Goal: Entertainment & Leisure: Consume media (video, audio)

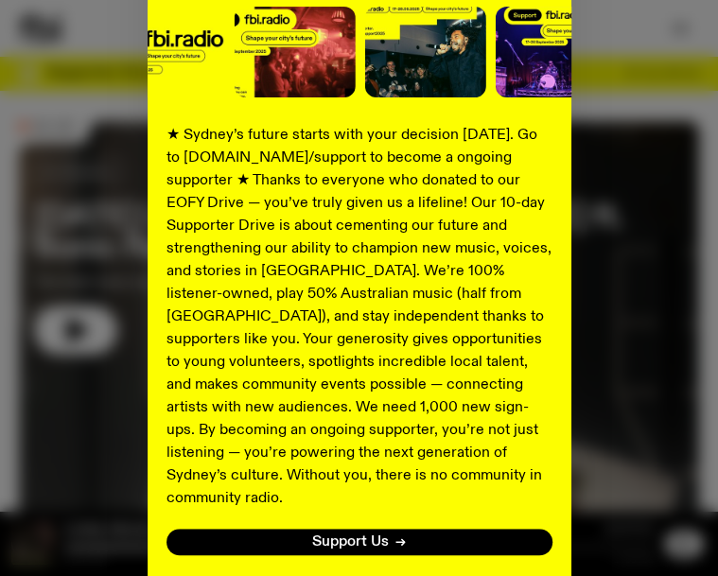
scroll to position [300, 0]
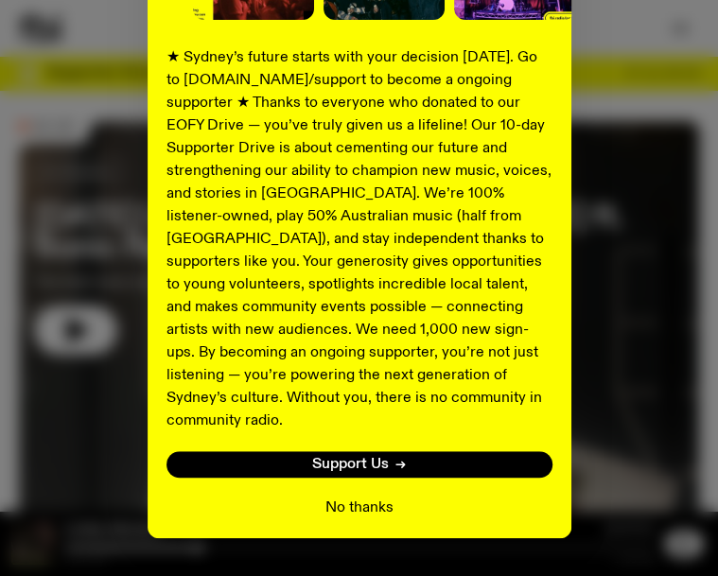
click at [360, 496] on button "No thanks" at bounding box center [359, 507] width 68 height 23
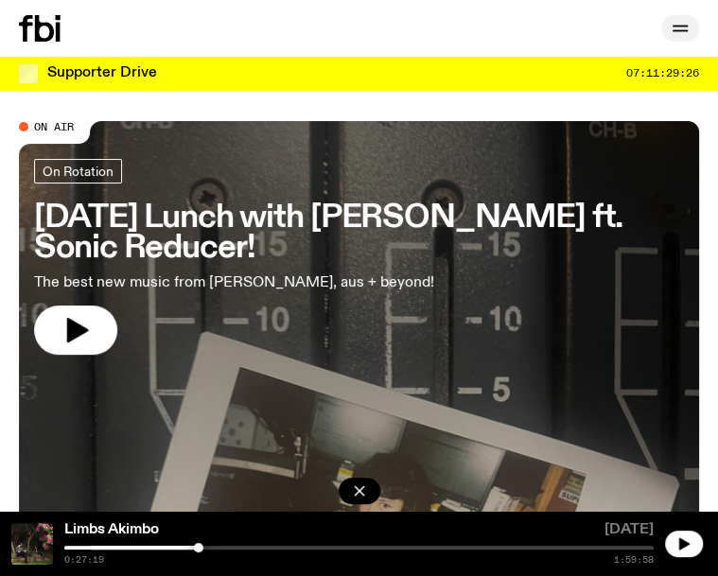
click at [682, 25] on icon "button" at bounding box center [680, 28] width 23 height 23
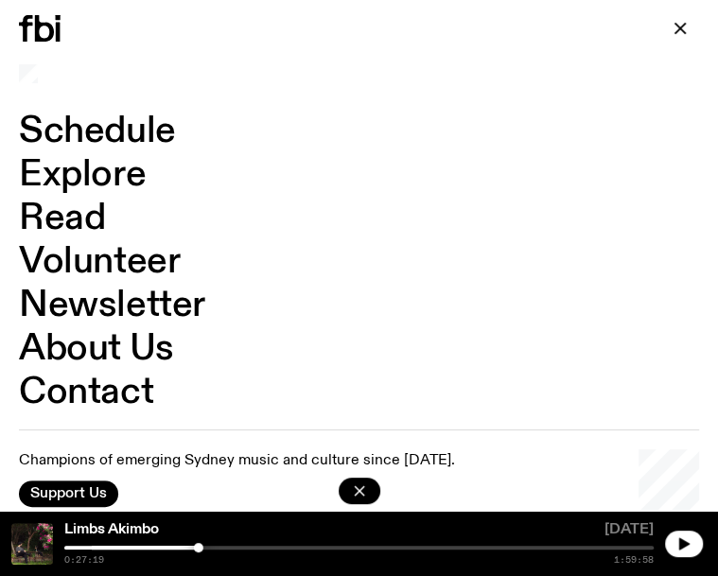
click at [110, 132] on link "Schedule" at bounding box center [97, 131] width 157 height 36
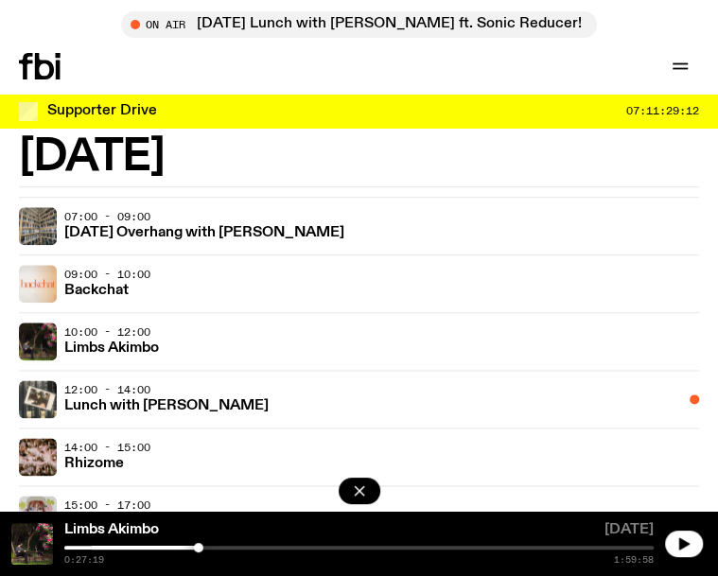
scroll to position [3601, 0]
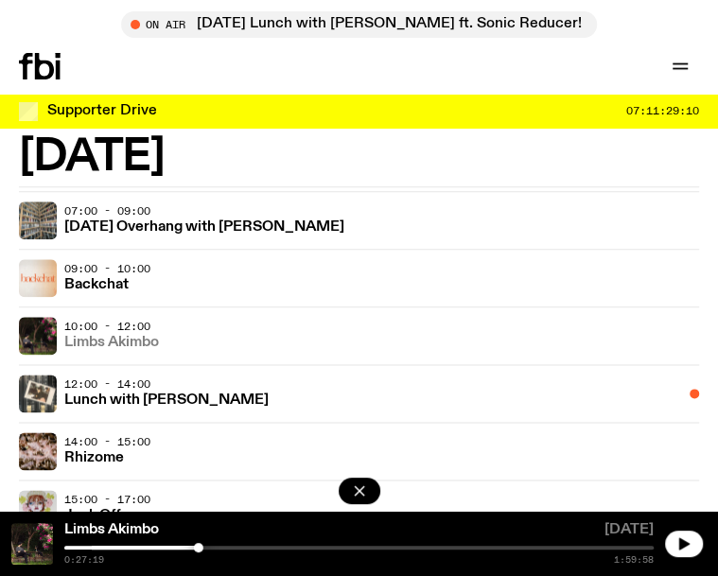
click at [104, 343] on h3 "Limbs Akimbo" at bounding box center [111, 343] width 95 height 14
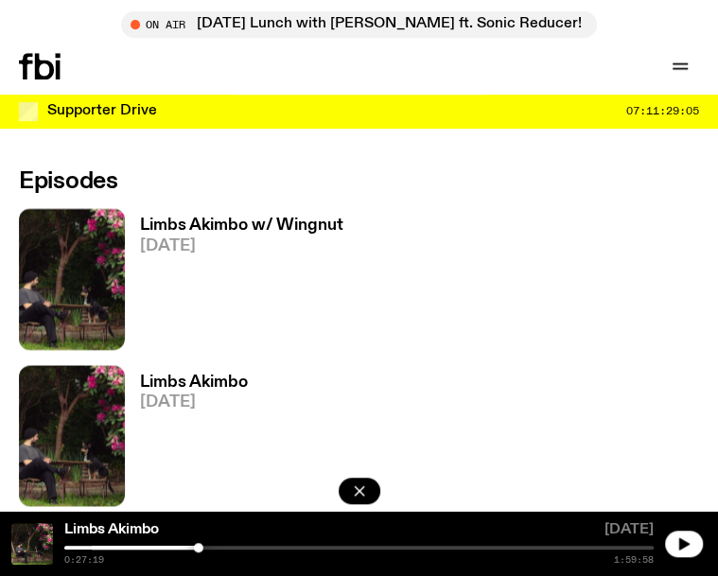
scroll to position [984, 0]
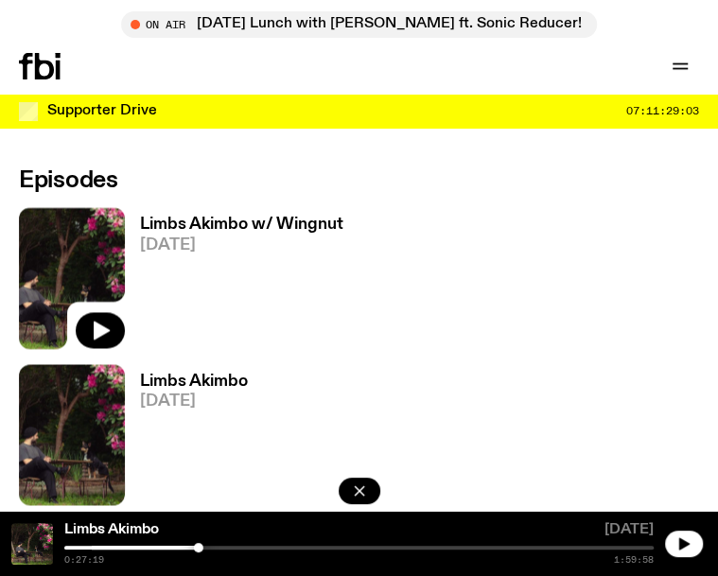
click at [75, 229] on img at bounding box center [72, 277] width 106 height 141
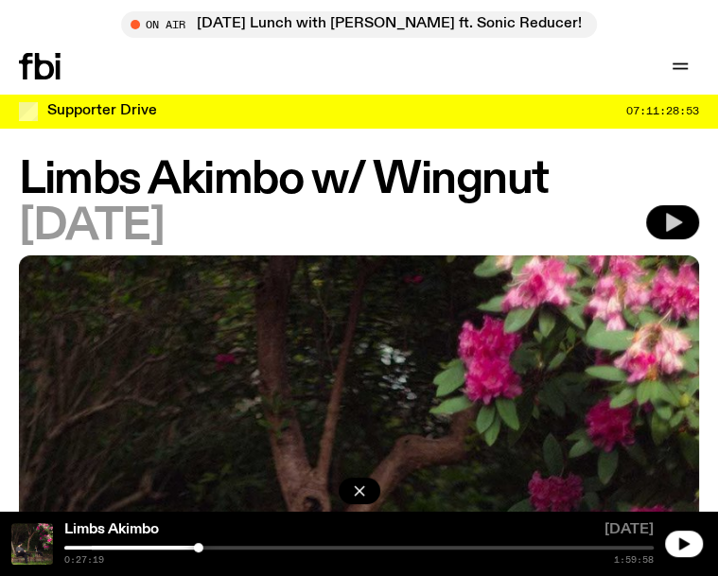
click at [676, 217] on icon "button" at bounding box center [672, 222] width 23 height 23
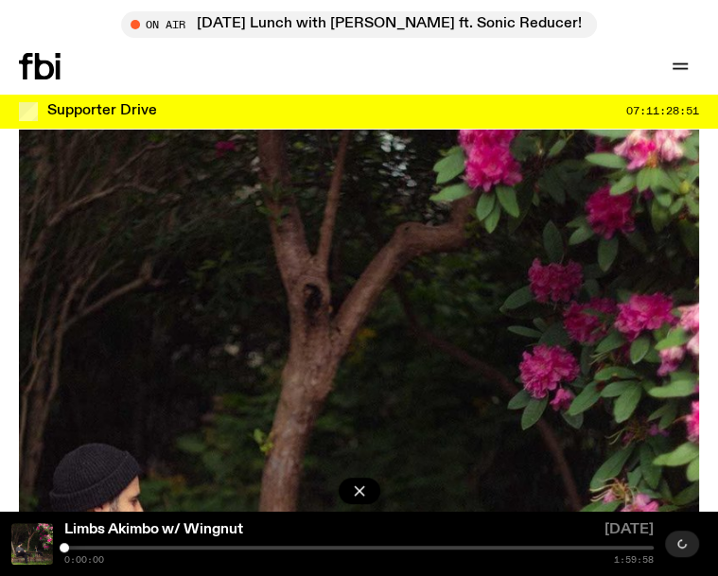
scroll to position [257, 0]
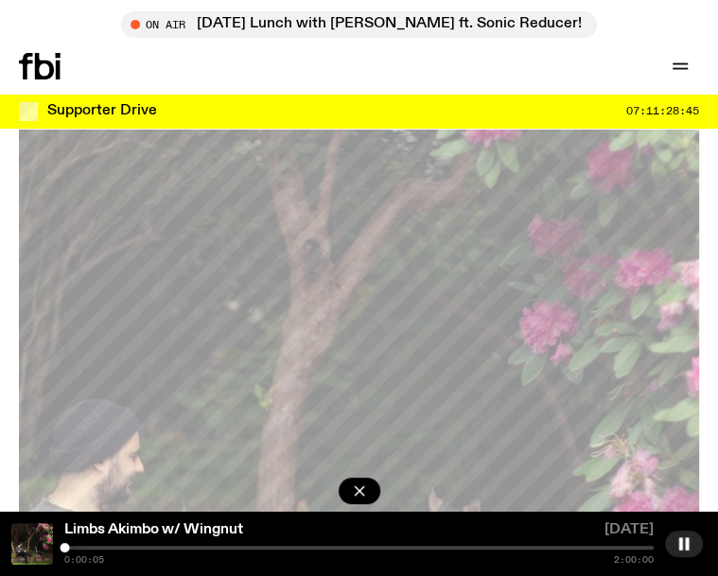
click at [73, 548] on div at bounding box center [358, 548] width 589 height 4
click at [123, 547] on div at bounding box center [358, 548] width 589 height 4
click at [132, 546] on div at bounding box center [358, 548] width 589 height 4
click at [140, 547] on div at bounding box center [358, 548] width 589 height 4
